Goal: Transaction & Acquisition: Download file/media

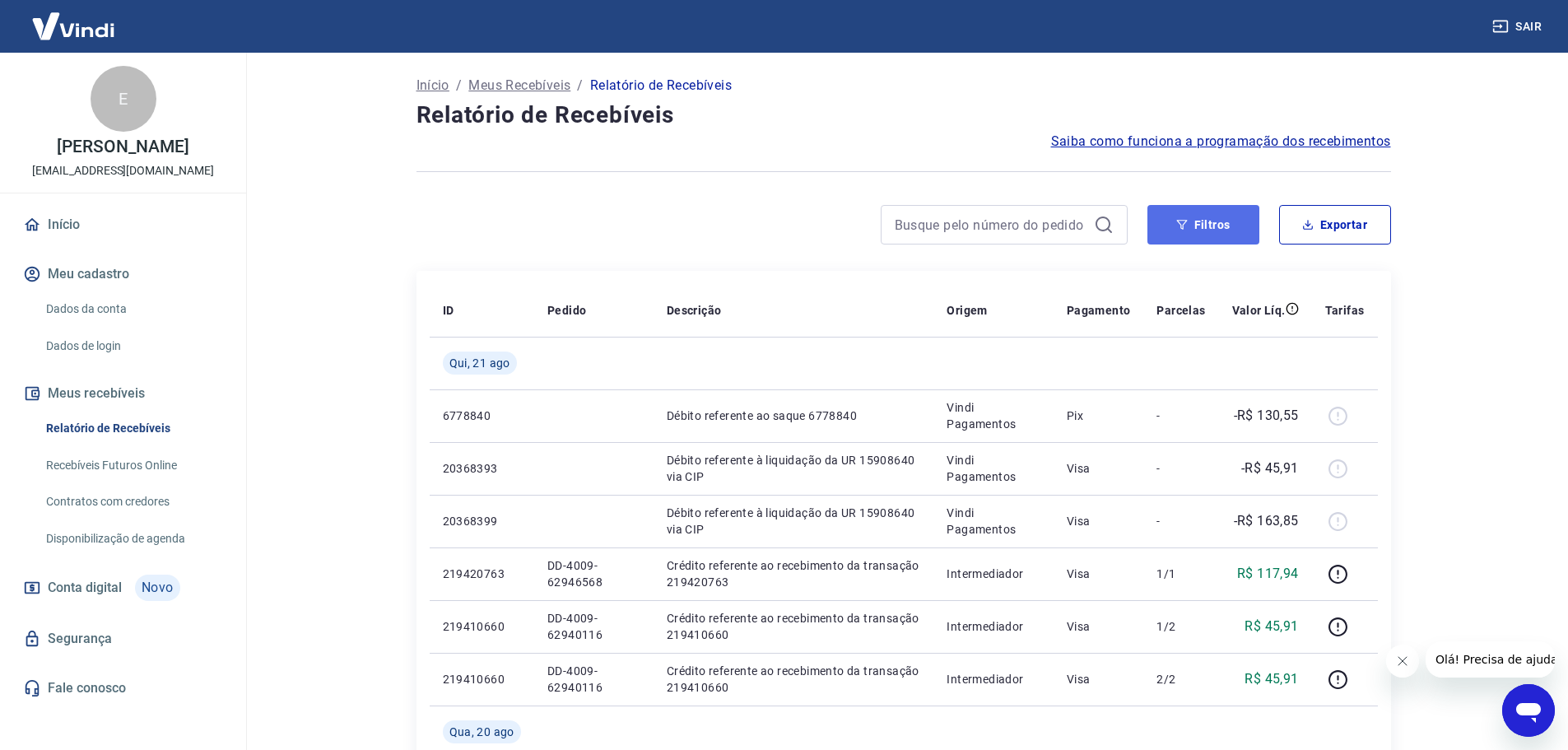
click at [1211, 229] on button "Filtros" at bounding box center [1204, 224] width 112 height 40
click at [1333, 230] on button "Exportar" at bounding box center [1335, 224] width 112 height 40
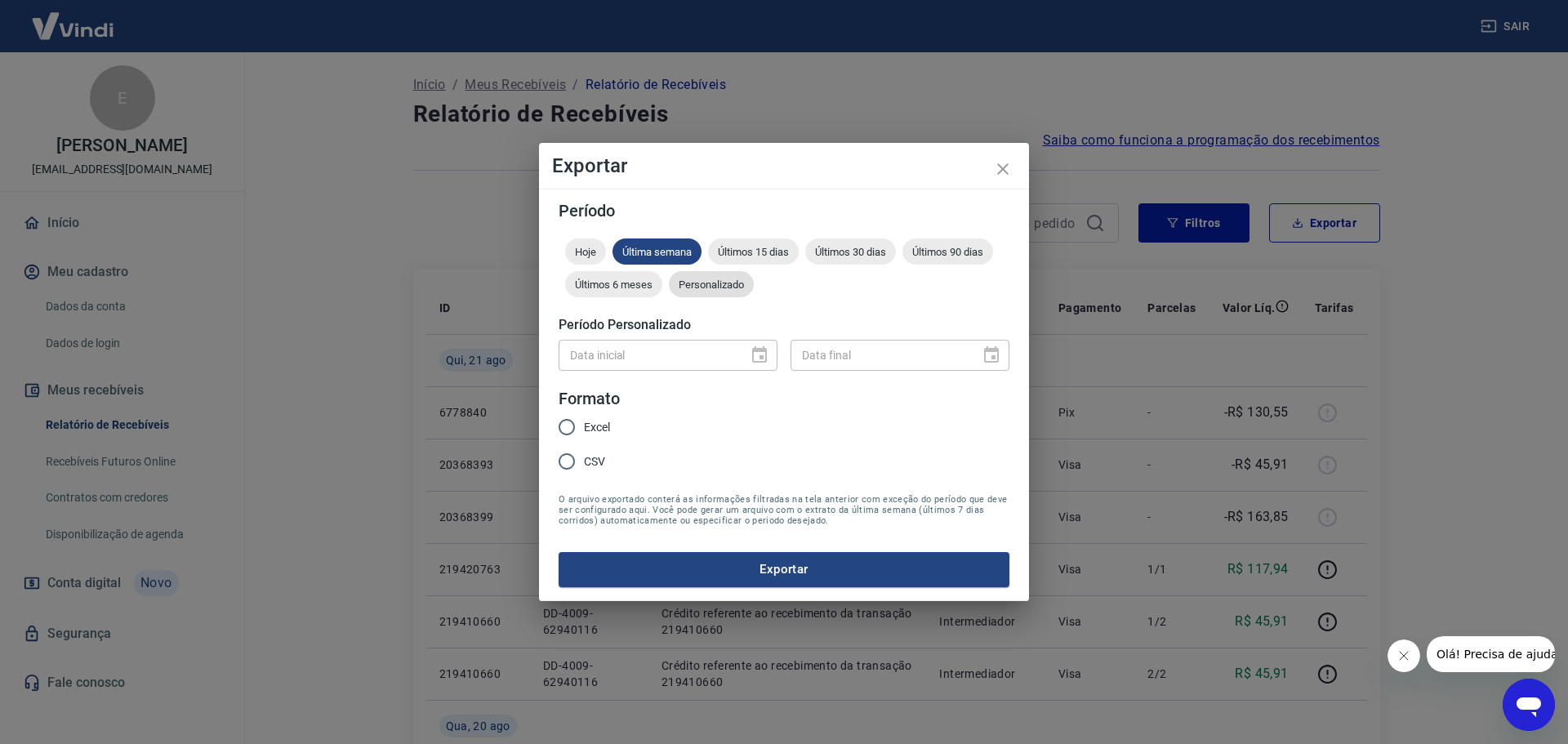
click at [737, 289] on span "Personalizado" at bounding box center [712, 284] width 85 height 12
click at [766, 372] on div "Data inicial Data inicial Data final Data final" at bounding box center [784, 353] width 451 height 40
click at [760, 361] on icon "Choose date" at bounding box center [759, 354] width 14 height 16
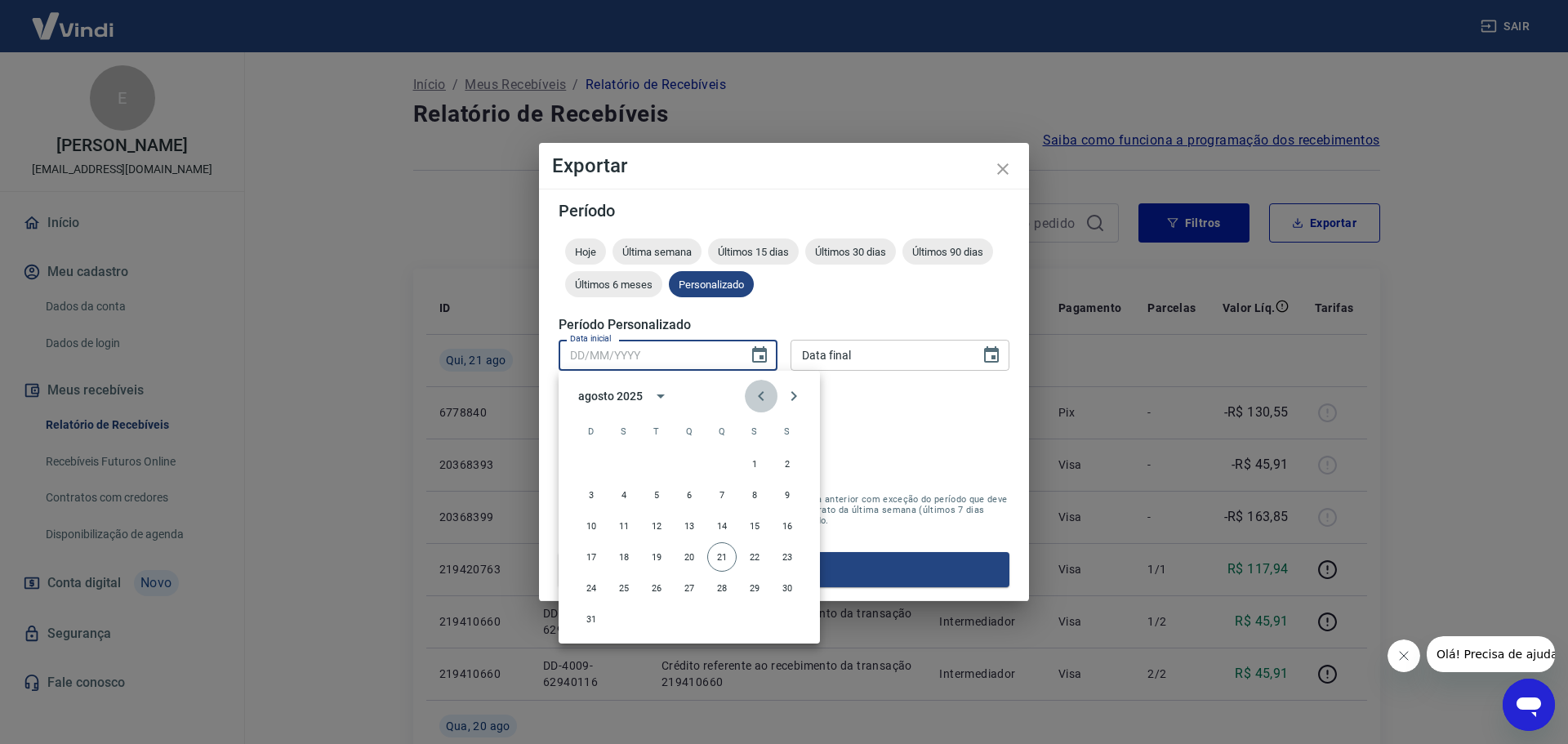
click at [759, 400] on icon "Previous month" at bounding box center [761, 396] width 19 height 19
click at [651, 463] on button "1" at bounding box center [656, 463] width 30 height 30
type input "[DATE]"
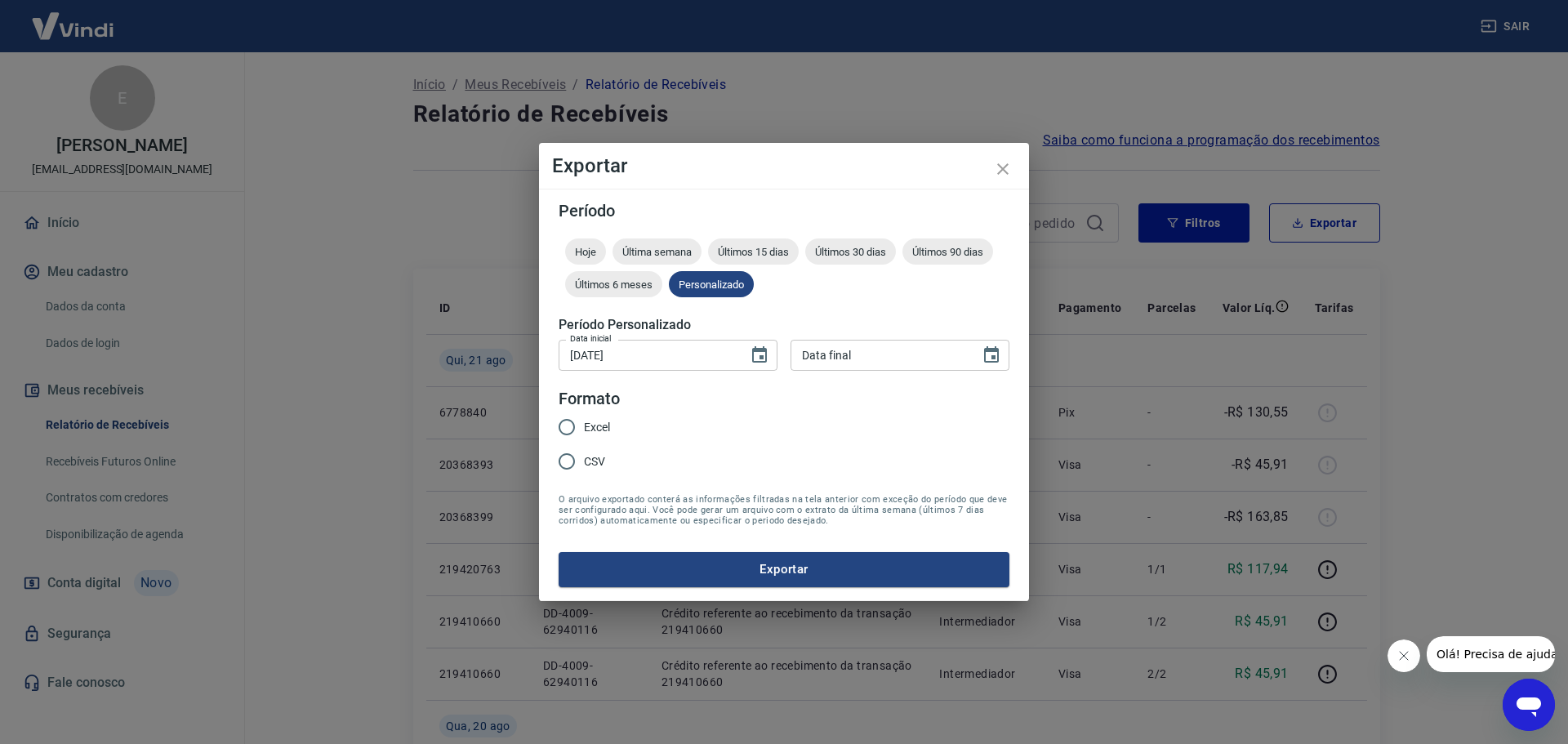
type input "DD/MM/YYYY"
click at [883, 366] on input "DD/MM/YYYY" at bounding box center [879, 355] width 178 height 31
click at [994, 359] on icon "Choose date" at bounding box center [991, 354] width 14 height 16
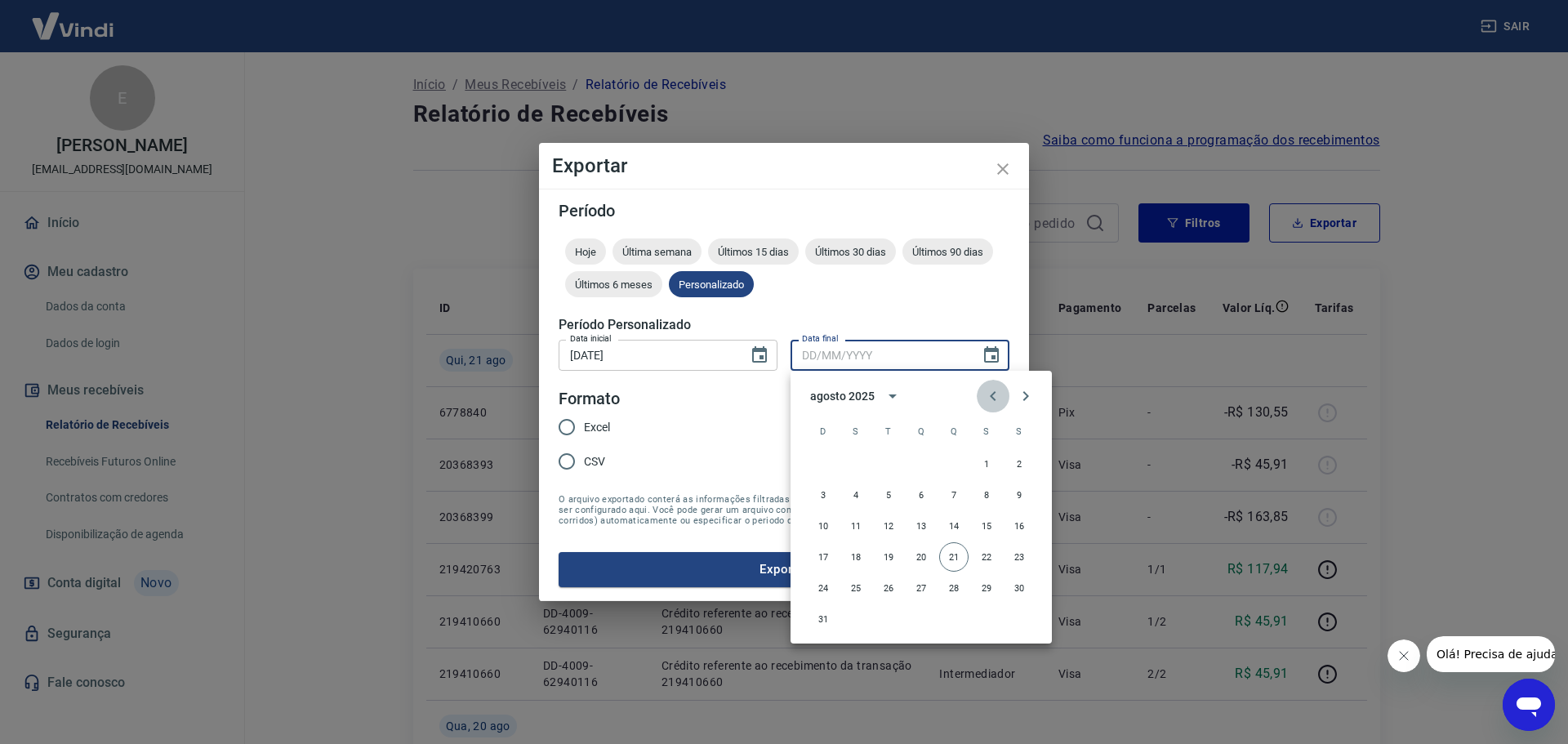
click at [994, 393] on icon "Previous month" at bounding box center [993, 396] width 6 height 10
click at [955, 587] on button "31" at bounding box center [953, 588] width 30 height 30
type input "[DATE]"
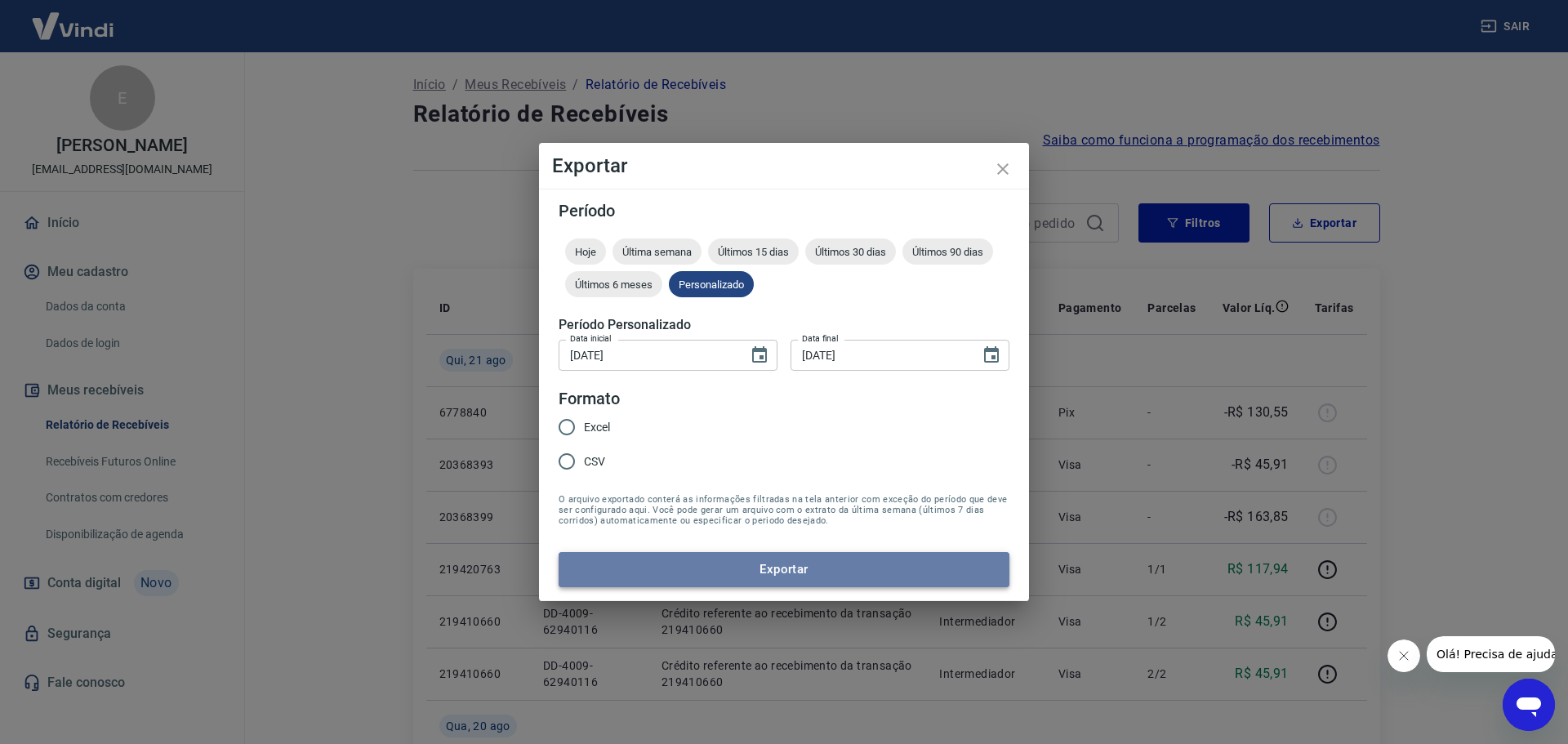
click at [867, 558] on button "Exportar" at bounding box center [784, 570] width 451 height 35
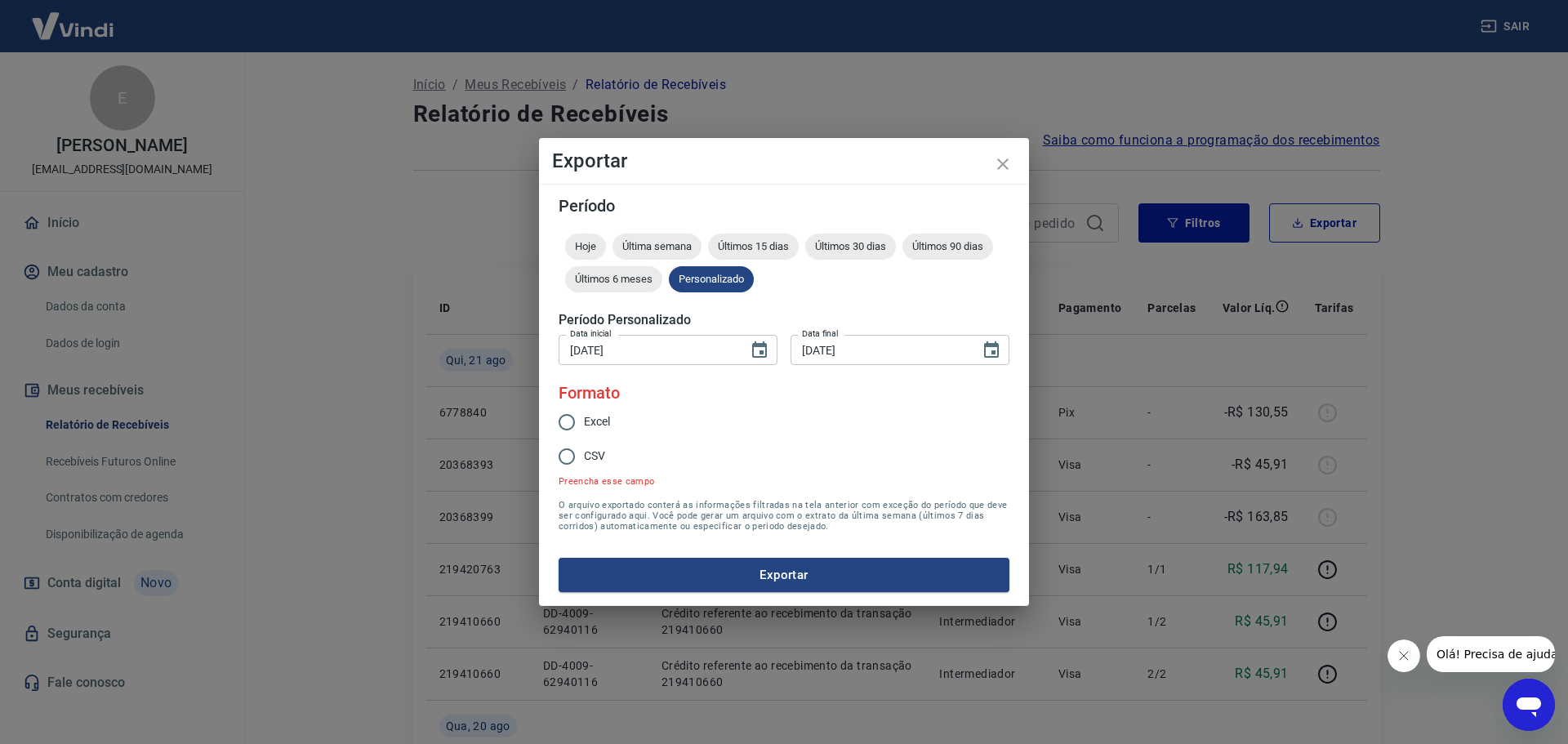
click at [562, 415] on input "Excel" at bounding box center [567, 422] width 35 height 35
radio input "true"
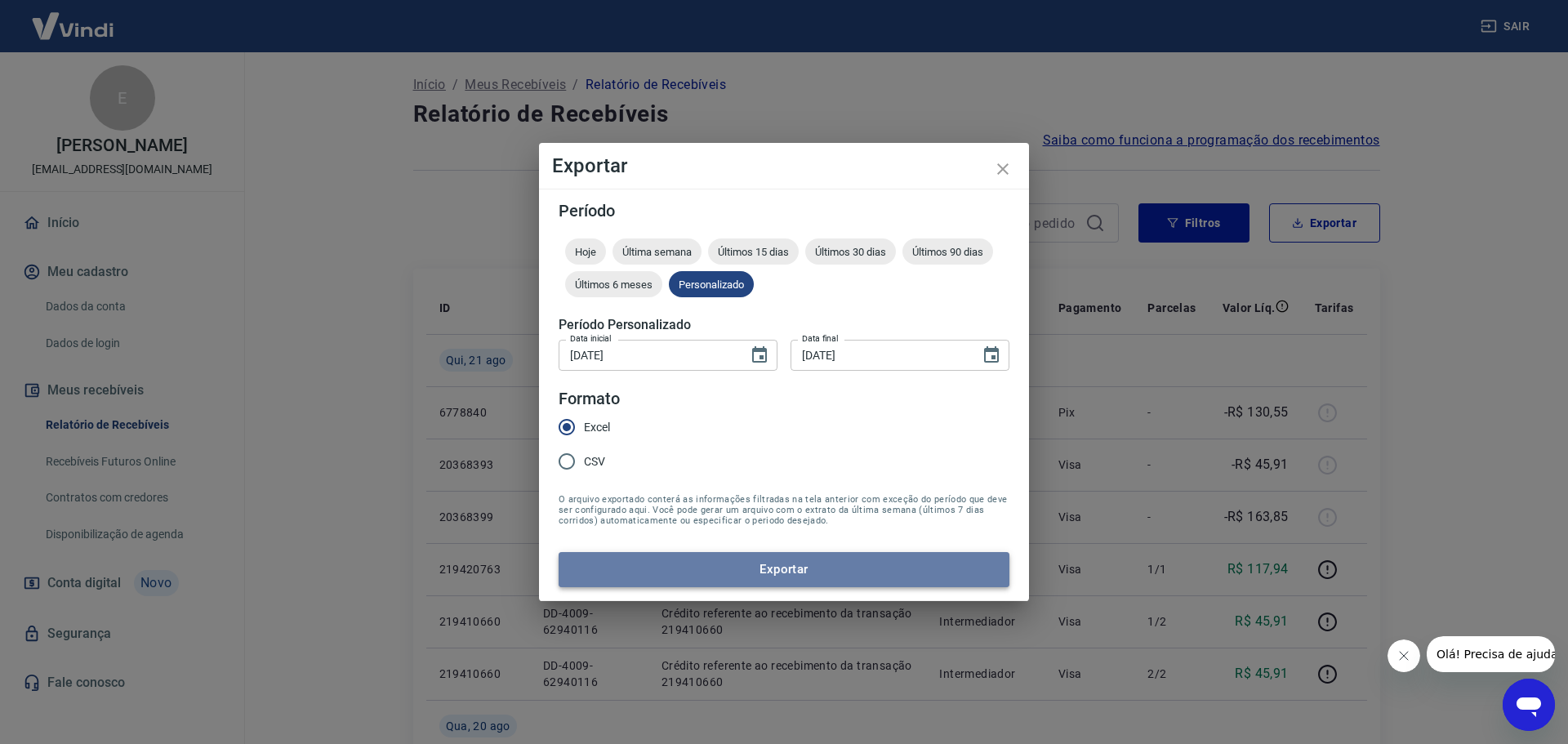
click at [643, 577] on button "Exportar" at bounding box center [784, 570] width 451 height 35
